Goal: Transaction & Acquisition: Purchase product/service

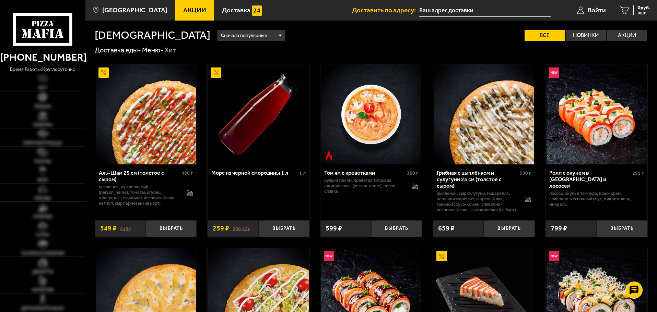
click at [240, 37] on div "Сначала популярные Все Новинки Акции Пожелания Острое блюдо цыпленок лук репчат…" at bounding box center [428, 35] width 437 height 11
click at [59, 123] on link "Наборы" at bounding box center [42, 119] width 85 height 18
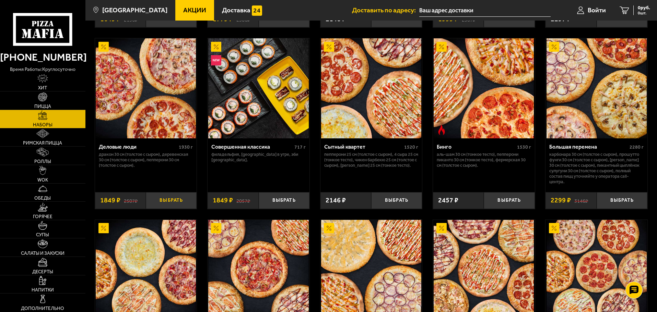
scroll to position [718, 0]
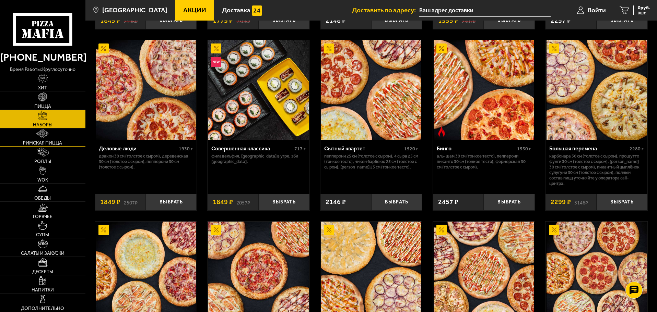
click at [64, 141] on link "Римская пицца" at bounding box center [42, 138] width 85 height 18
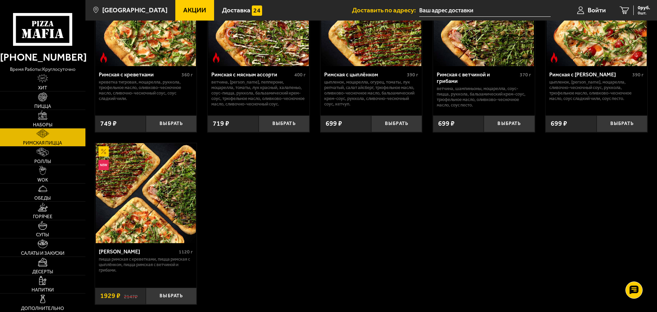
scroll to position [103, 0]
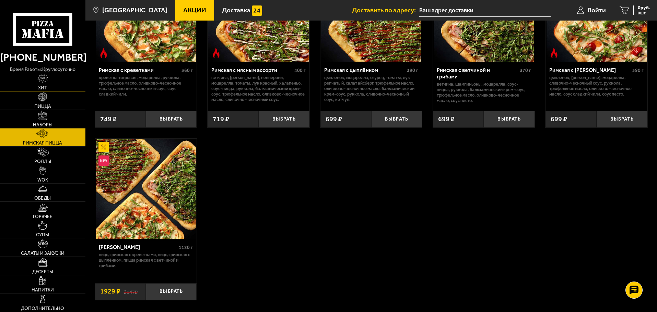
click at [54, 86] on link "Хит" at bounding box center [42, 82] width 85 height 18
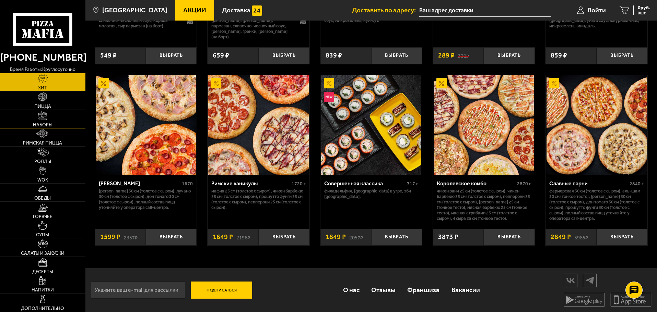
scroll to position [358, 0]
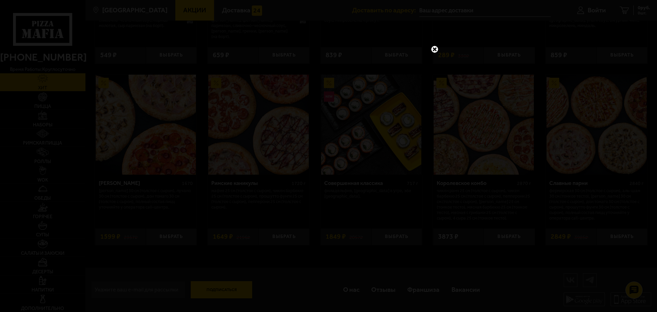
click at [435, 45] on div at bounding box center [328, 156] width 657 height 312
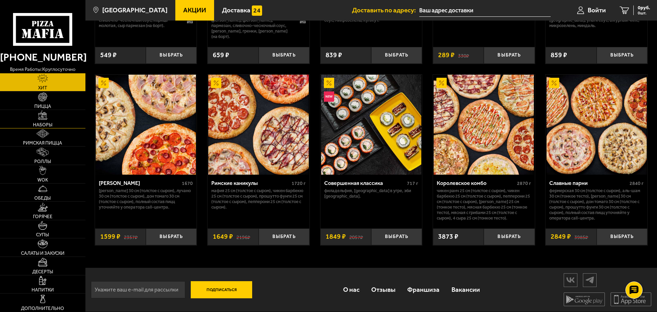
click at [42, 127] on span "Наборы" at bounding box center [43, 125] width 20 height 5
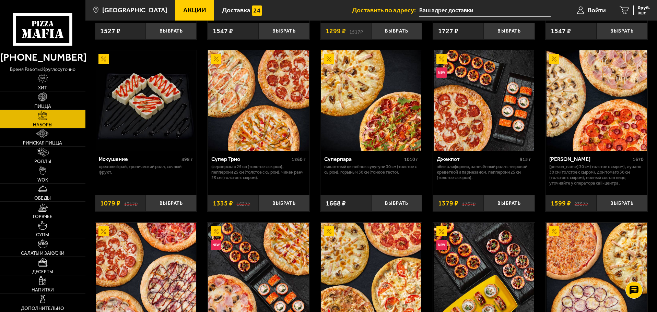
scroll to position [446, 0]
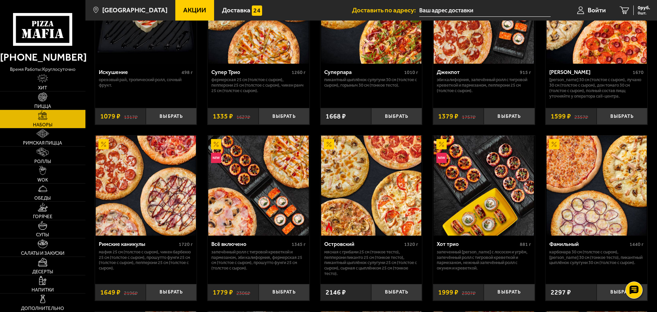
drag, startPoint x: 42, startPoint y: 127, endPoint x: 204, endPoint y: 174, distance: 168.8
click at [204, 174] on div "Джентельмен клуб 820 г Пикантный цыплёнок сулугуни 25 см (тонкое тесто), Чикен …" at bounding box center [370, 241] width 571 height 1264
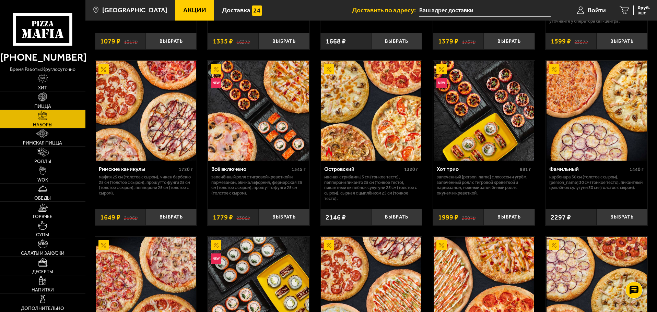
scroll to position [377, 0]
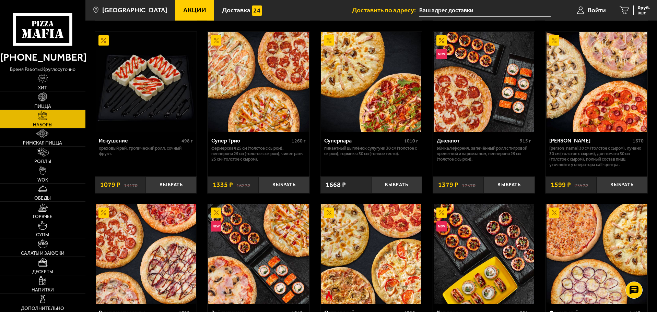
click at [613, 162] on p "[PERSON_NAME] 30 см (толстое с сыром), Лучано 30 см (толстое с сыром), Дон Тома…" at bounding box center [596, 157] width 94 height 22
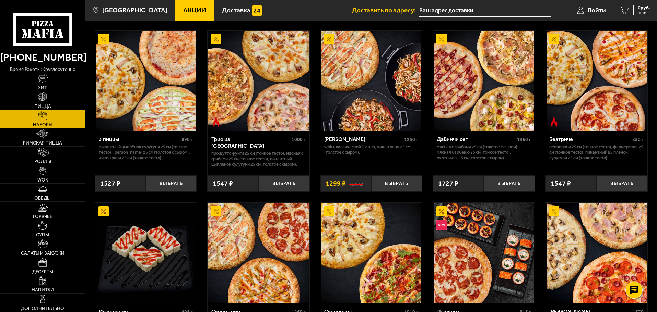
scroll to position [206, 0]
click at [49, 103] on link "Пицца" at bounding box center [42, 101] width 85 height 18
